Goal: Obtain resource: Download file/media

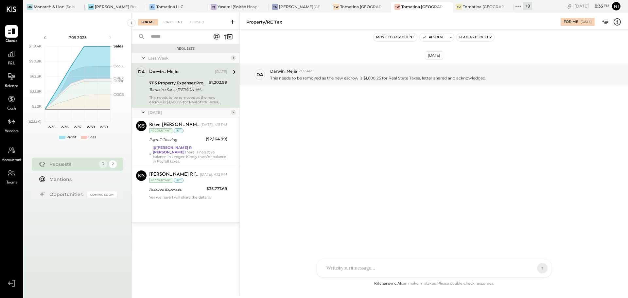
click at [519, 7] on icon at bounding box center [518, 6] width 9 height 9
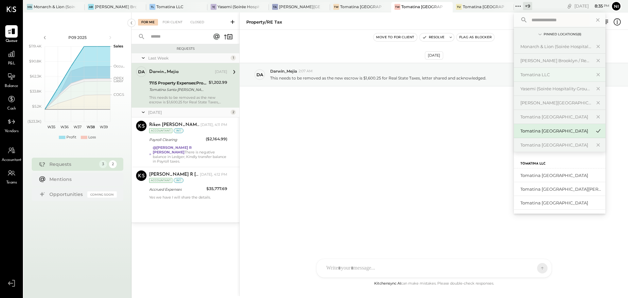
click at [527, 72] on div "Tomatina LLC" at bounding box center [555, 75] width 71 height 6
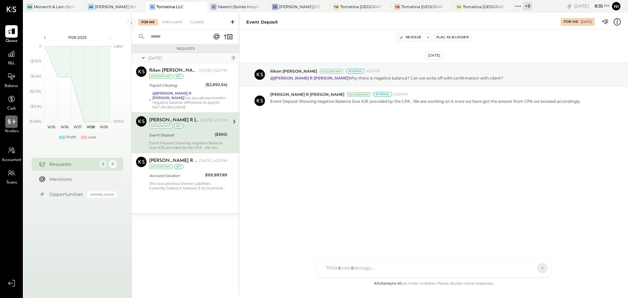
click at [14, 121] on icon at bounding box center [12, 121] width 8 height 5
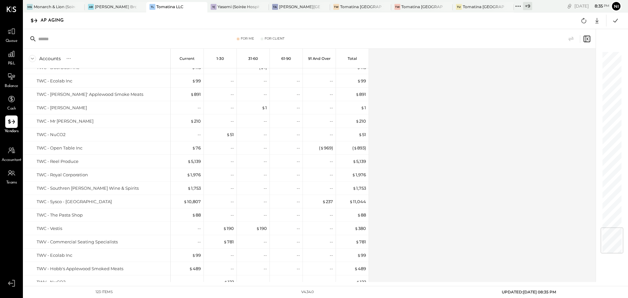
scroll to position [1452, 0]
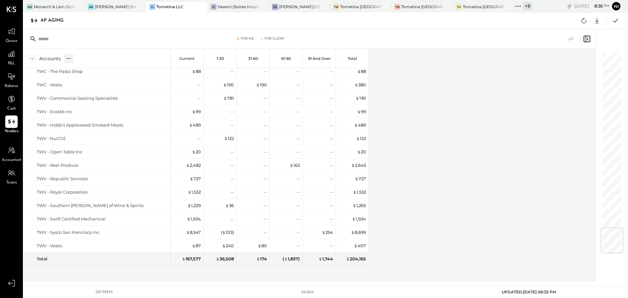
click at [65, 59] on icon at bounding box center [68, 58] width 7 height 7
click at [74, 58] on div "%" at bounding box center [74, 59] width 5 height 6
click at [66, 58] on div "S" at bounding box center [67, 59] width 5 height 6
click at [67, 58] on div "S" at bounding box center [67, 59] width 5 height 6
click at [76, 59] on div "%" at bounding box center [74, 59] width 5 height 6
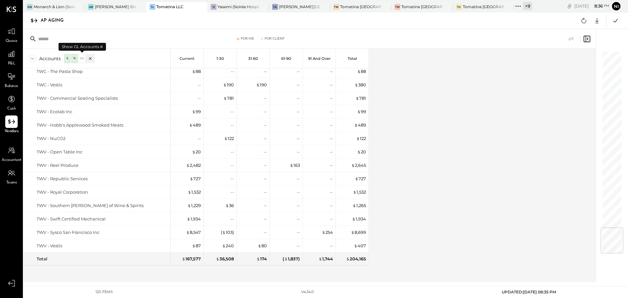
click at [81, 59] on div "GL" at bounding box center [82, 59] width 7 height 6
click at [459, 145] on div "Accounts S % GL Current 1-30 31-60 61-90 91 and Over Total Amtrust Cyber Press …" at bounding box center [310, 165] width 573 height 233
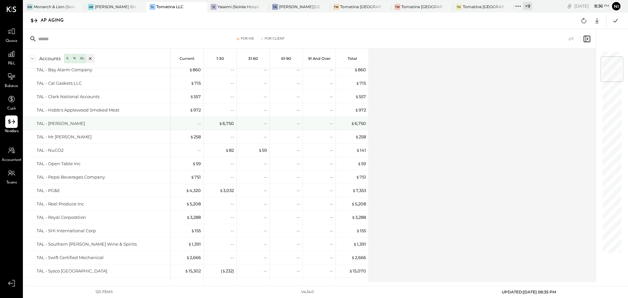
scroll to position [0, 0]
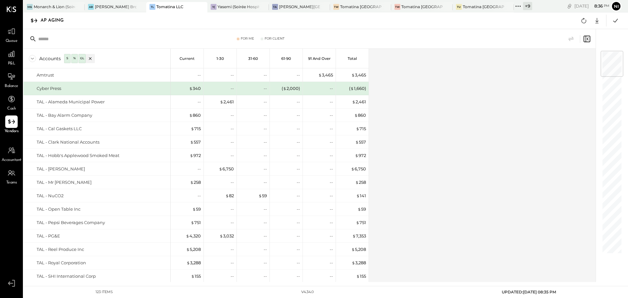
click at [262, 40] on div at bounding box center [262, 39] width 3 height 3
click at [238, 39] on div at bounding box center [238, 39] width 3 height 3
click at [418, 105] on div "Accounts S % GL Current 1-30 31-60 61-90 91 and Over Total Amtrust Cyber Press …" at bounding box center [310, 165] width 573 height 233
click at [598, 21] on icon at bounding box center [596, 21] width 3 height 6
drag, startPoint x: 572, startPoint y: 59, endPoint x: 550, endPoint y: 120, distance: 64.7
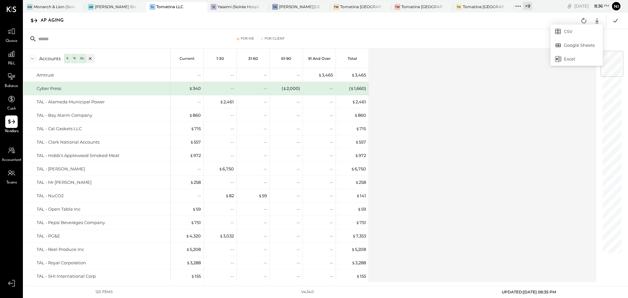
click at [572, 59] on div "Excel" at bounding box center [577, 59] width 52 height 14
